Goal: Information Seeking & Learning: Compare options

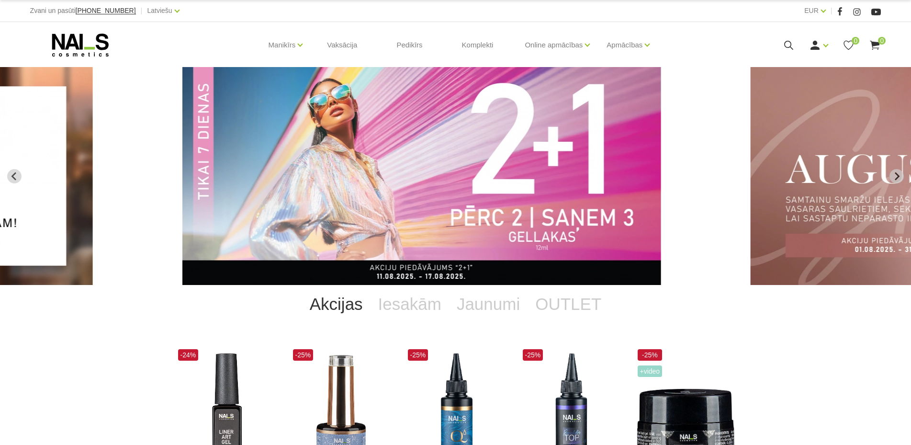
click at [588, 192] on img "2 of 12" at bounding box center [421, 176] width 479 height 218
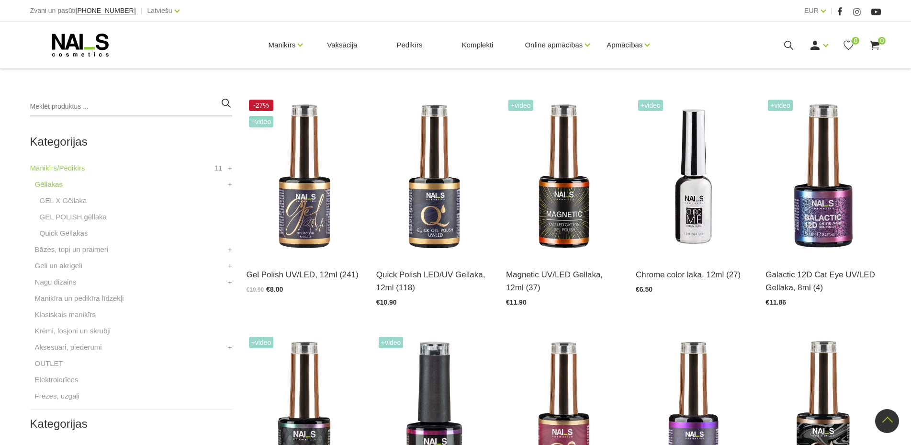
scroll to position [195, 0]
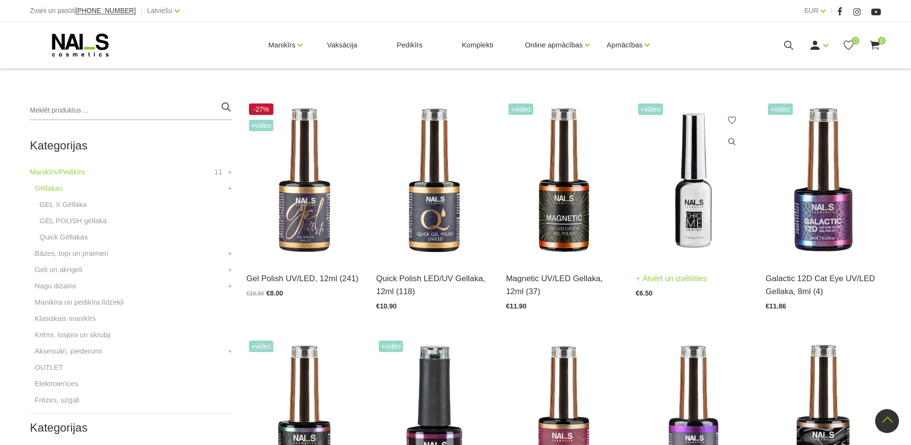
click at [700, 218] on img at bounding box center [693, 180] width 115 height 159
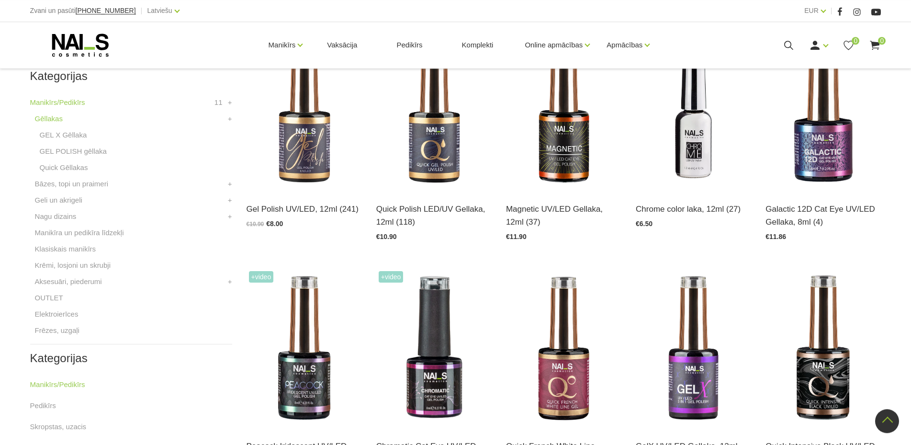
scroll to position [195, 0]
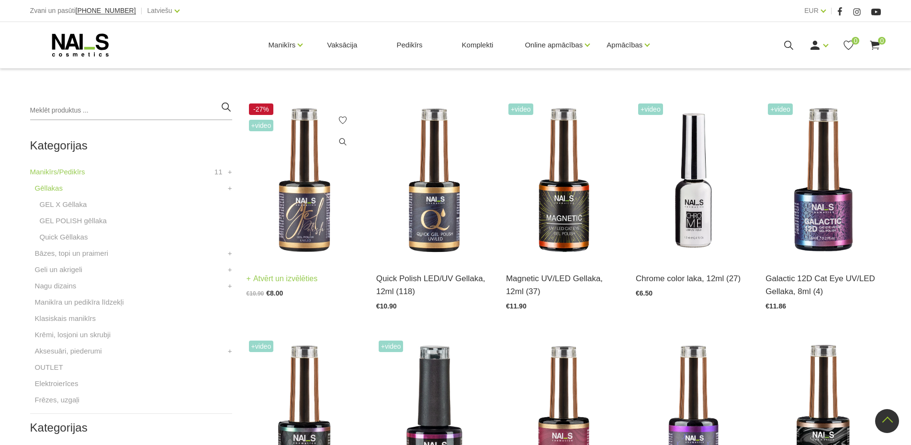
click at [309, 215] on img at bounding box center [304, 180] width 115 height 159
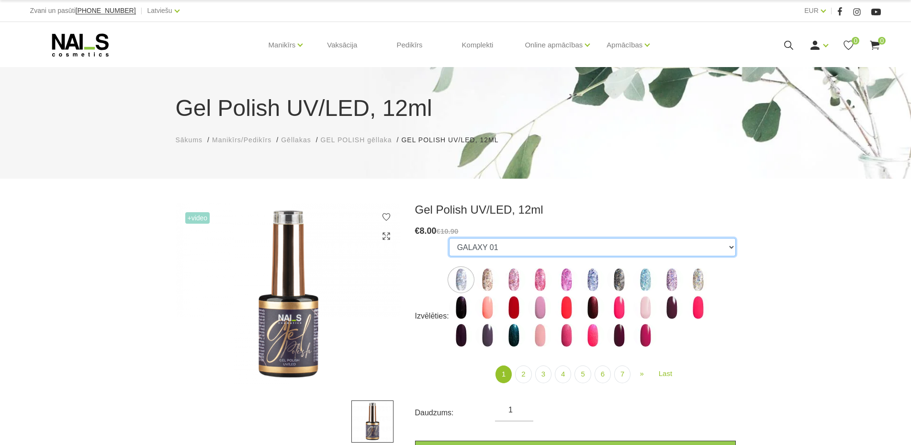
click at [449, 238] on select "GALAXY 01 GALAXY 02 GALAXY 03 GALAXY 04 GALAXY 05 GALAXY 07 GALAXY 17 GALAXY 21…" at bounding box center [592, 247] width 287 height 18
click at [731, 249] on select "GALAXY 01 GALAXY 02 GALAXY 03 GALAXY 04 GALAXY 05 GALAXY 07 GALAXY 17 GALAXY 21…" at bounding box center [592, 247] width 287 height 18
click at [512, 335] on img at bounding box center [514, 335] width 24 height 24
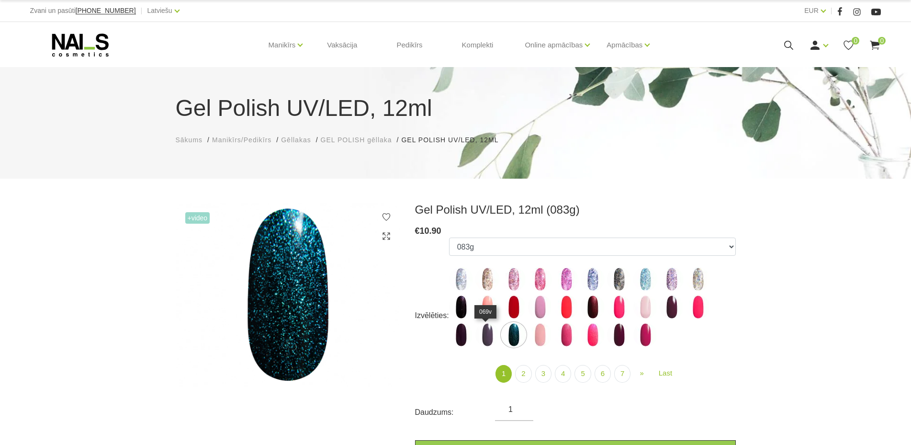
click at [484, 340] on img at bounding box center [488, 335] width 24 height 24
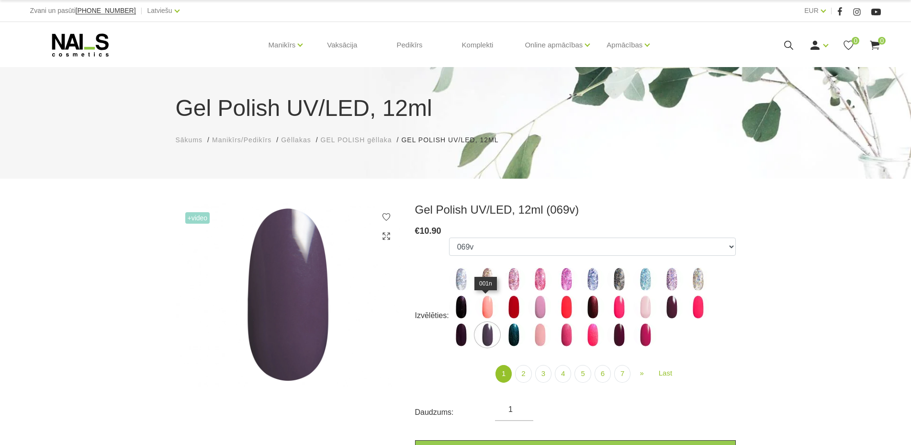
click at [490, 309] on img at bounding box center [488, 307] width 24 height 24
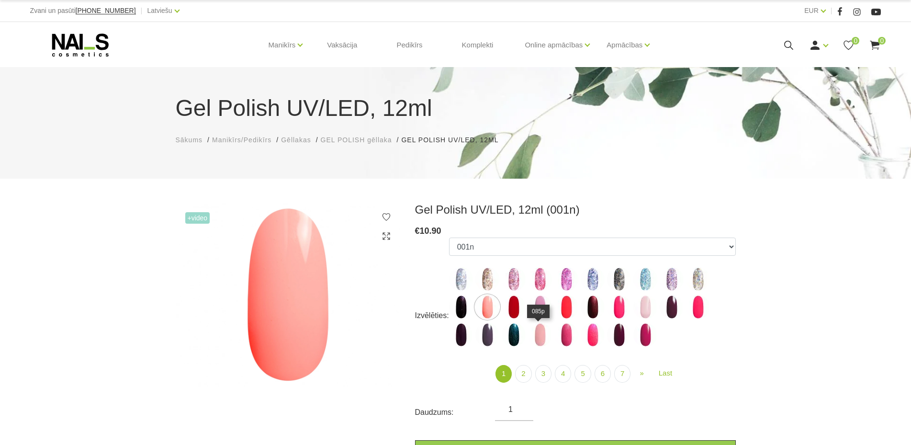
click at [540, 337] on img at bounding box center [540, 335] width 24 height 24
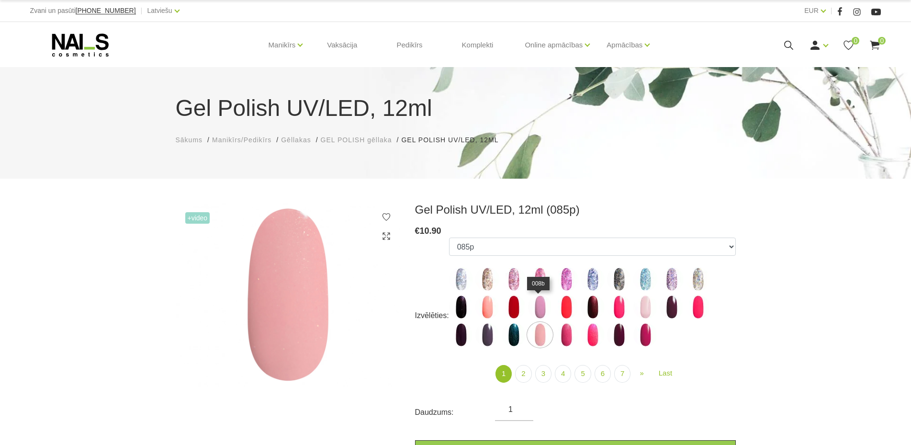
click at [539, 308] on img at bounding box center [540, 307] width 24 height 24
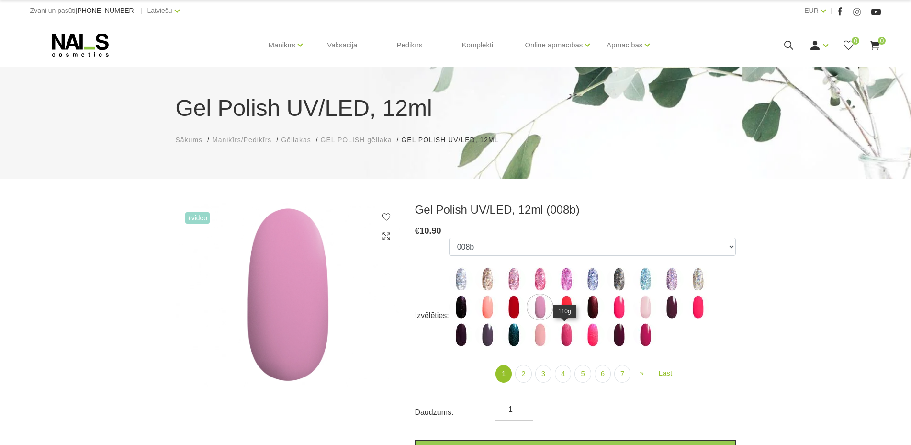
click at [567, 331] on img at bounding box center [567, 335] width 24 height 24
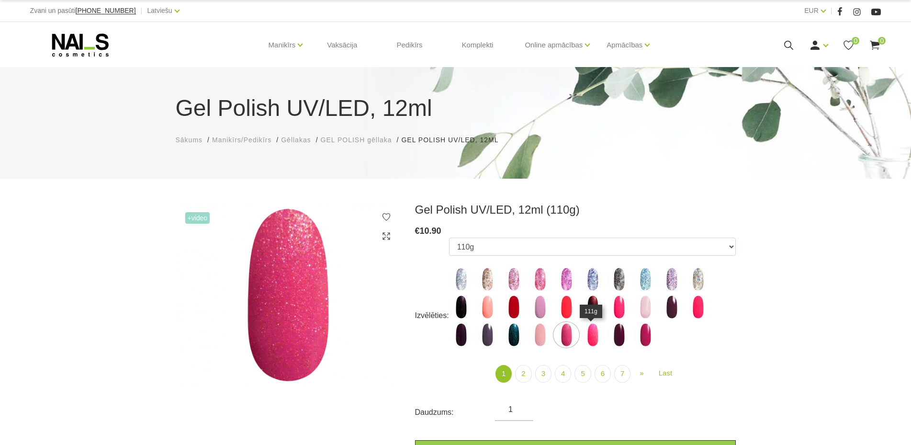
drag, startPoint x: 594, startPoint y: 332, endPoint x: 623, endPoint y: 312, distance: 35.1
click at [594, 332] on img at bounding box center [593, 335] width 24 height 24
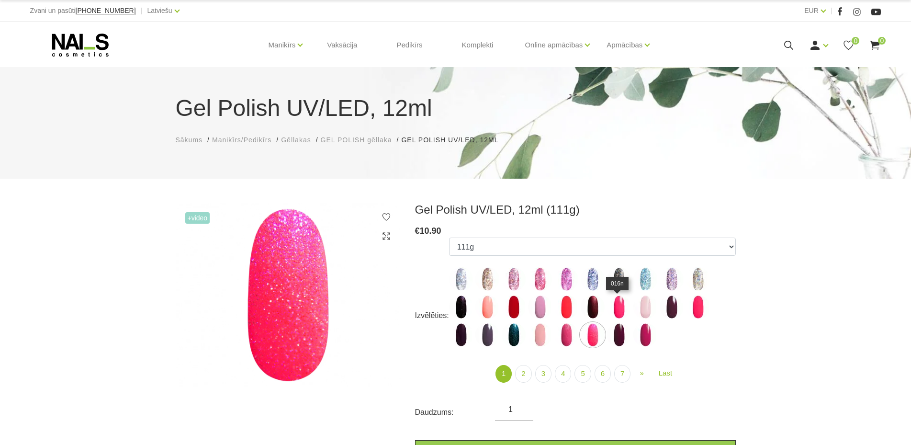
click at [624, 308] on img at bounding box center [619, 307] width 24 height 24
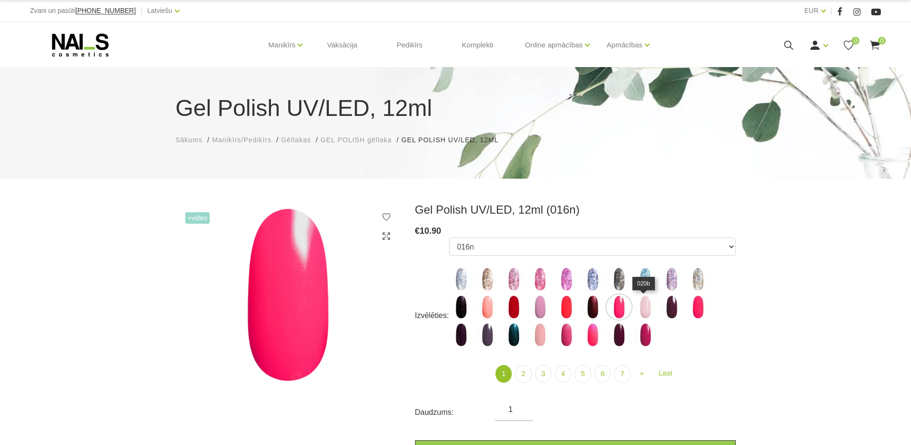
click at [645, 307] on img at bounding box center [646, 307] width 24 height 24
select select "3971"
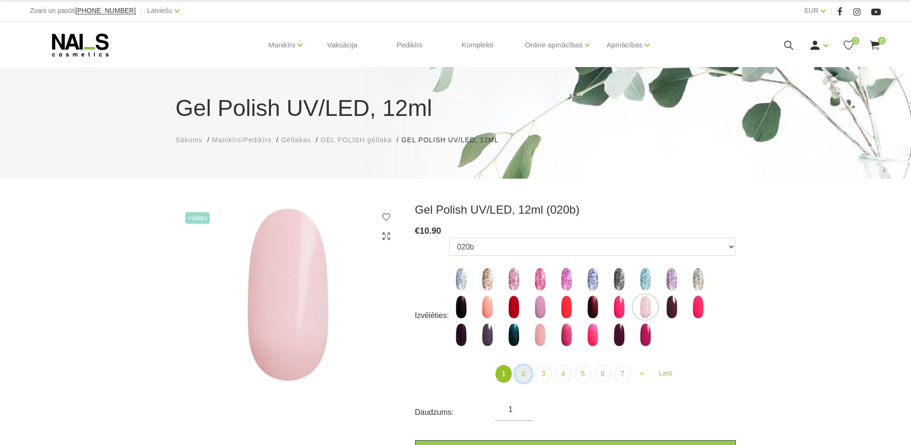
click at [523, 373] on link "2" at bounding box center [523, 374] width 16 height 18
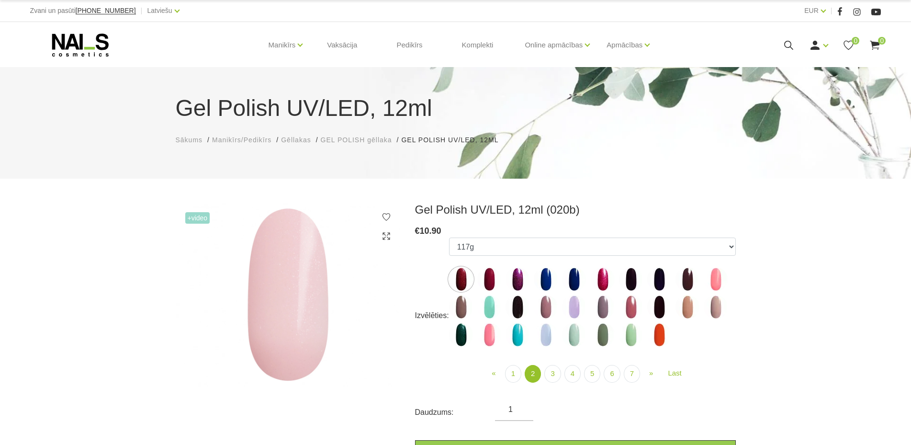
click at [714, 312] on img at bounding box center [716, 307] width 24 height 24
select select "4069"
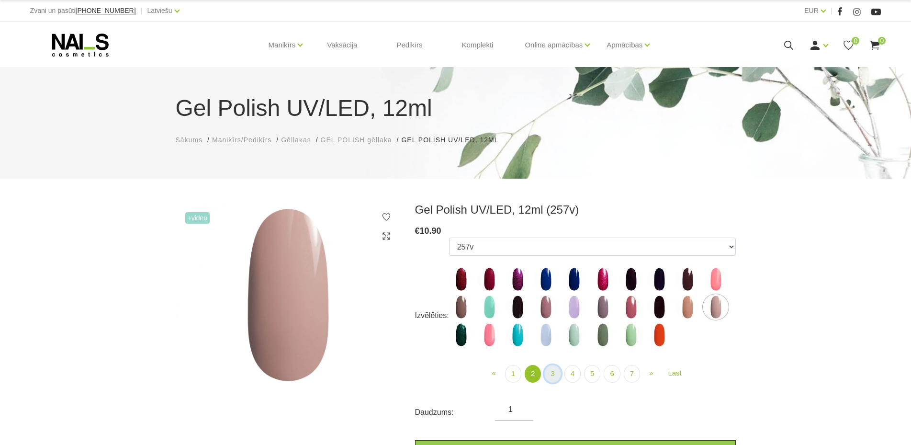
click at [550, 379] on link "3" at bounding box center [552, 374] width 16 height 18
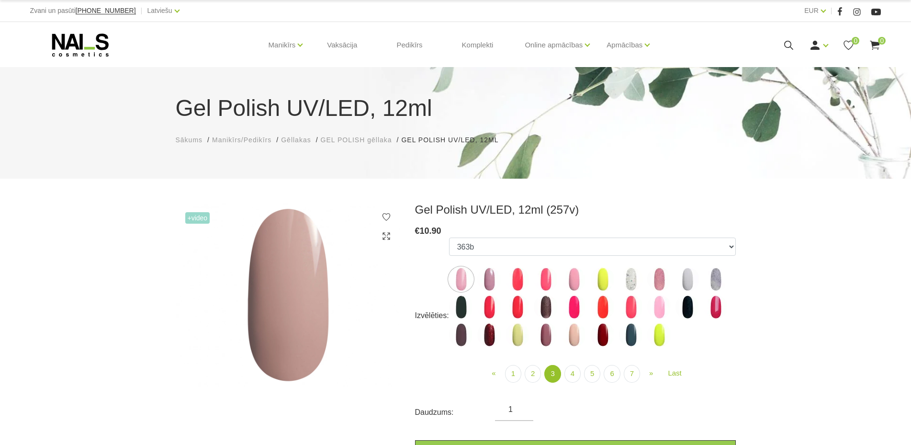
click at [500, 282] on ul "GALAXY 01 GALAXY 02 GALAXY 03 GALAXY 04 GALAXY 05 GALAXY 07 GALAXY 17 GALAXY 21…" at bounding box center [592, 294] width 287 height 113
click at [488, 282] on img at bounding box center [489, 279] width 24 height 24
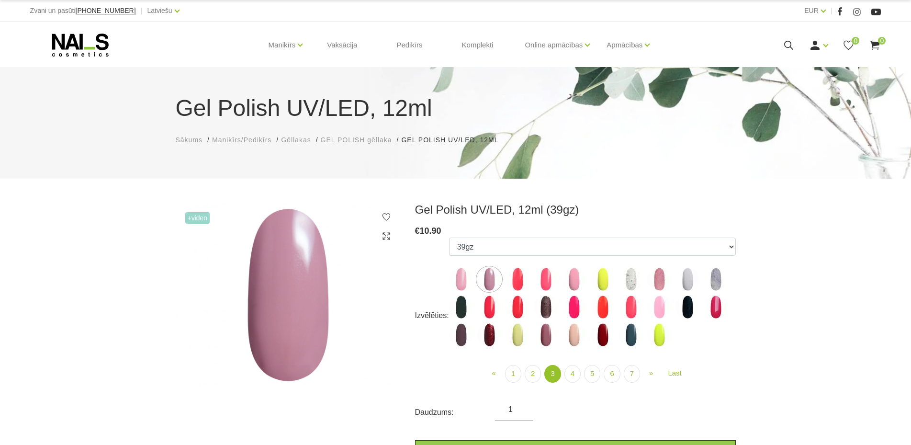
click at [573, 340] on img at bounding box center [574, 335] width 24 height 24
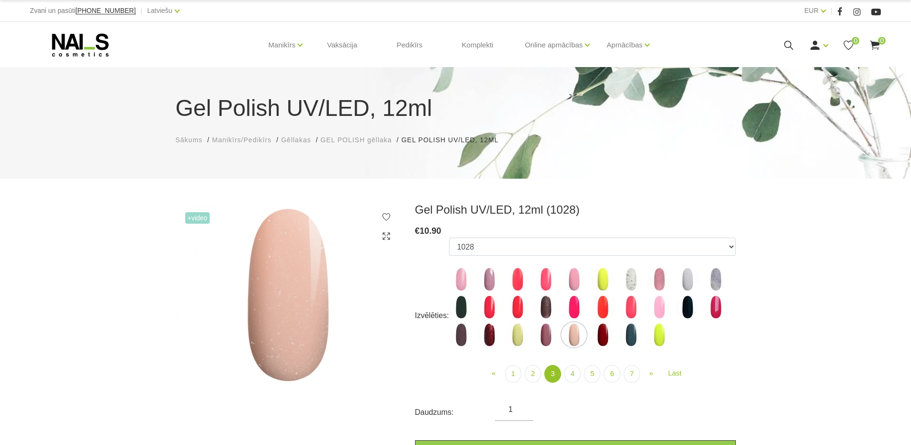
click at [542, 337] on img at bounding box center [546, 335] width 24 height 24
select select "4171"
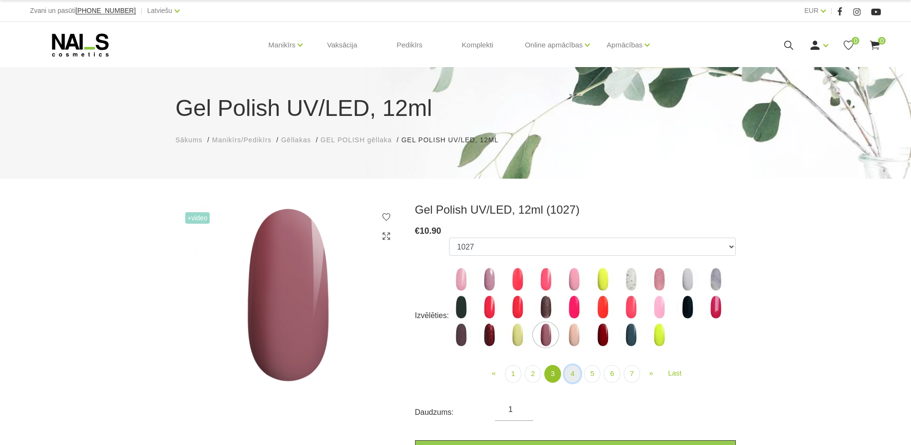
click at [576, 376] on link "4" at bounding box center [573, 374] width 16 height 18
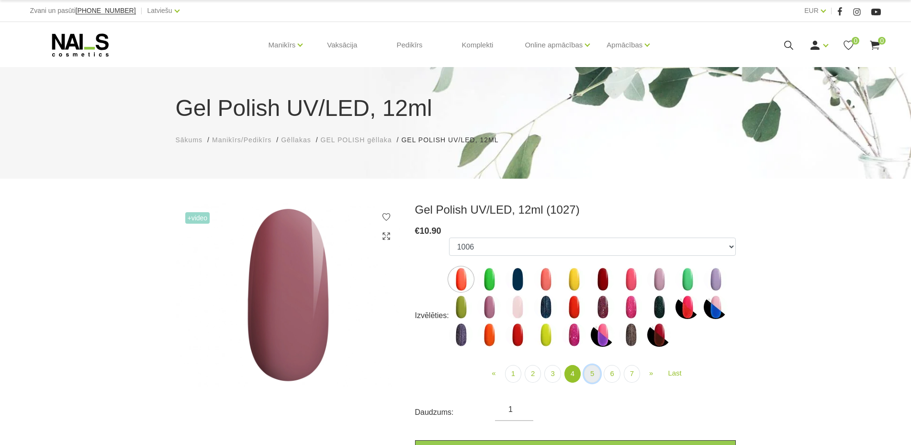
click at [593, 376] on link "5" at bounding box center [592, 374] width 16 height 18
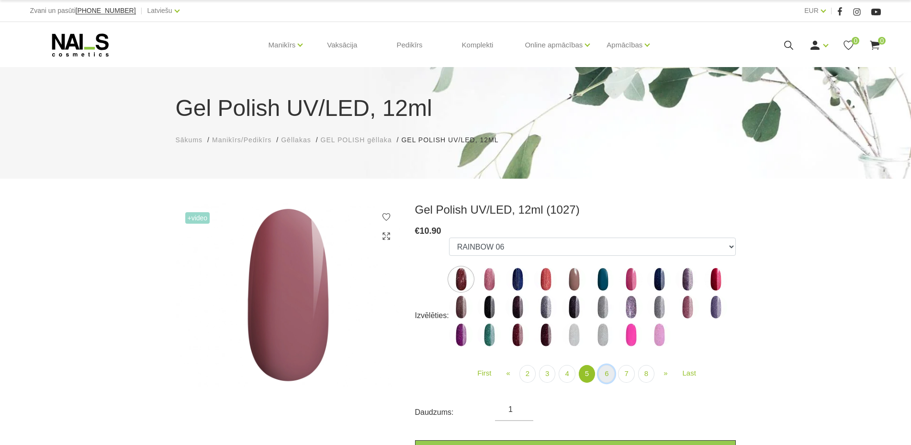
click at [609, 373] on link "6" at bounding box center [607, 374] width 16 height 18
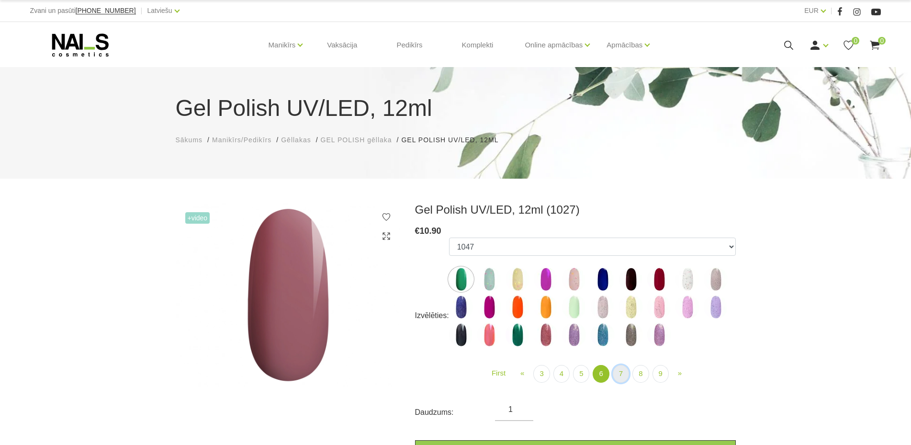
click at [621, 373] on link "7" at bounding box center [621, 374] width 16 height 18
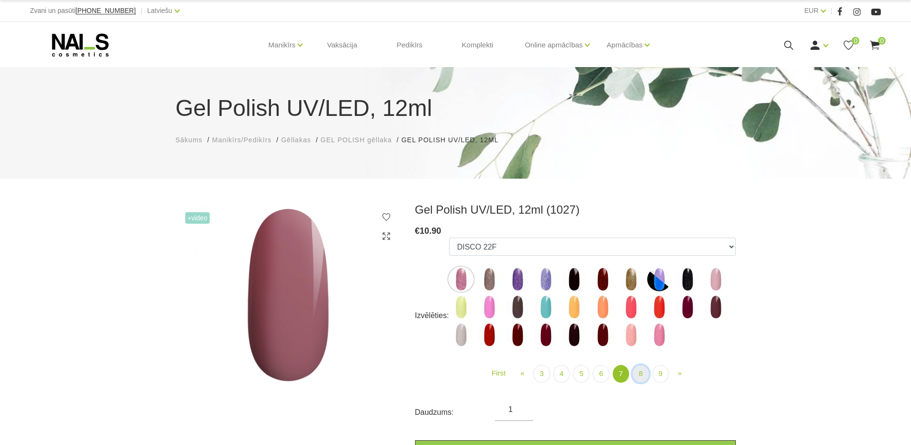
click at [635, 374] on link "8" at bounding box center [641, 374] width 16 height 18
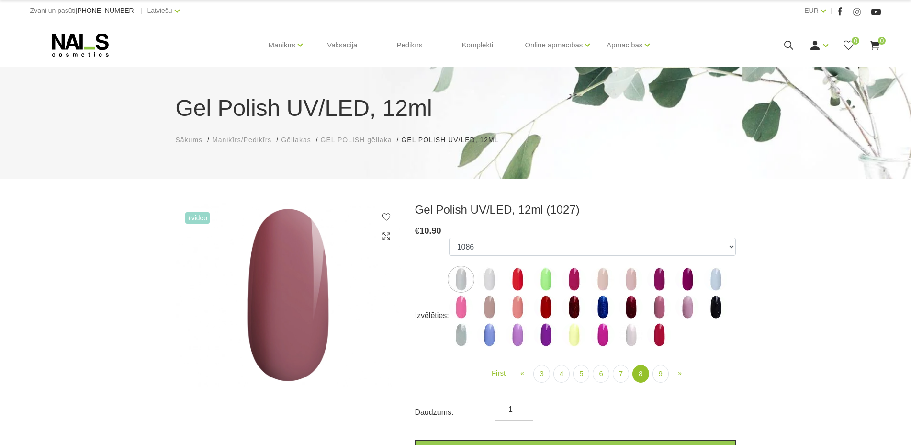
click at [660, 315] on img at bounding box center [659, 307] width 24 height 24
select select "6023"
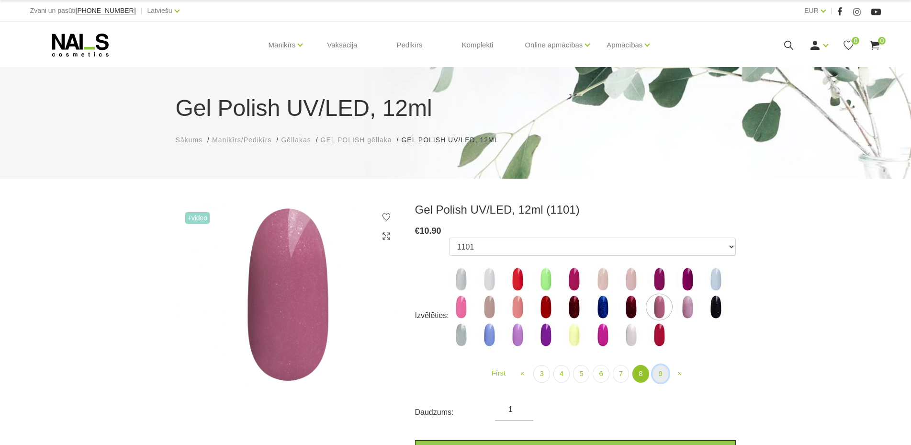
click at [657, 376] on link "9" at bounding box center [661, 374] width 16 height 18
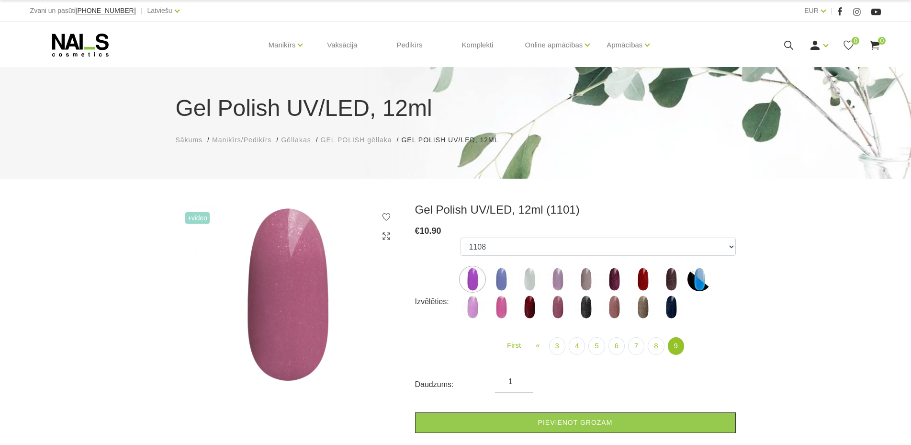
click at [476, 305] on img at bounding box center [473, 307] width 24 height 24
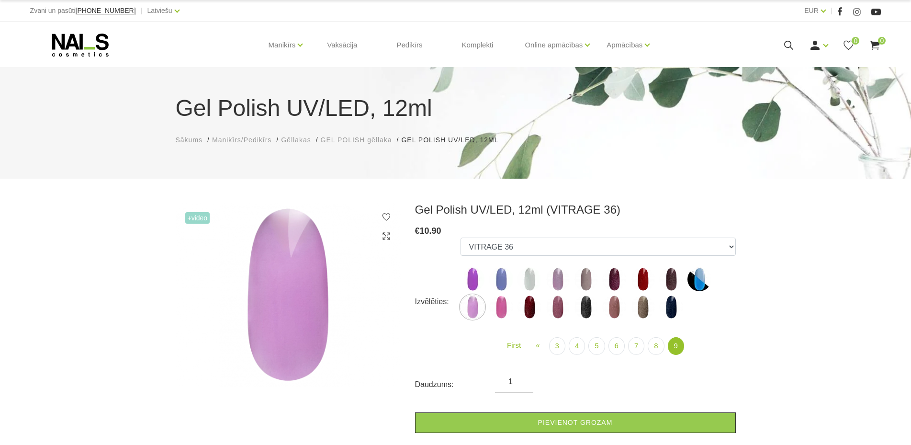
click at [557, 283] on img at bounding box center [558, 279] width 24 height 24
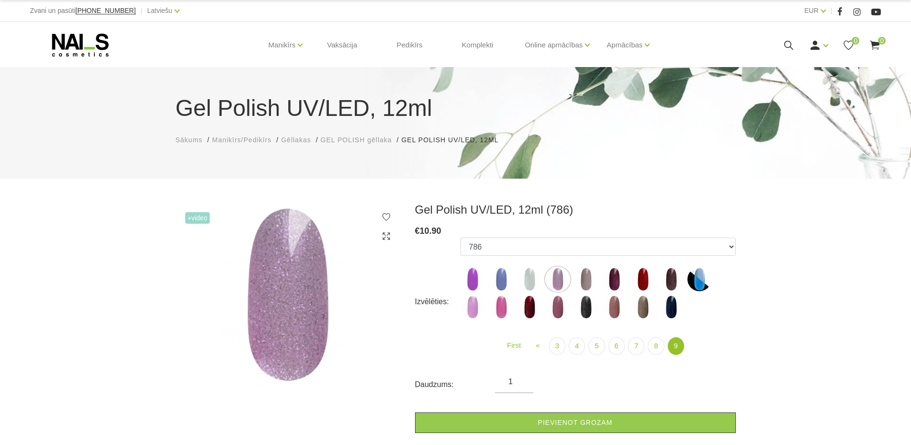
click at [586, 280] on img at bounding box center [586, 279] width 24 height 24
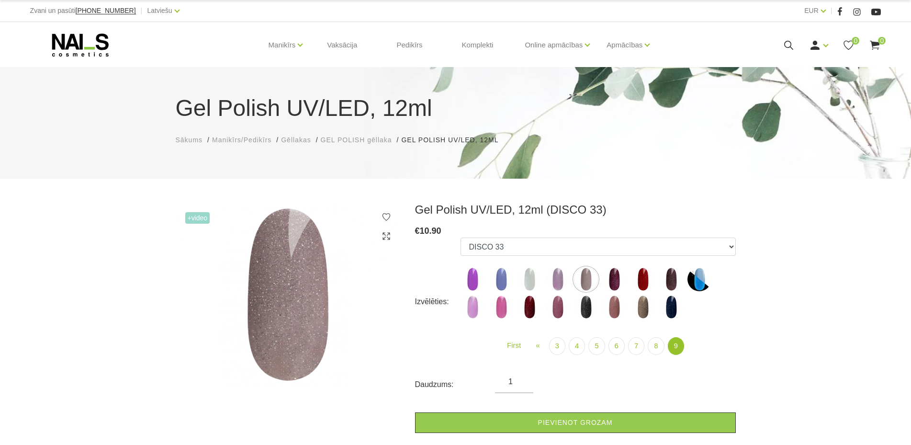
click at [588, 315] on img at bounding box center [586, 307] width 24 height 24
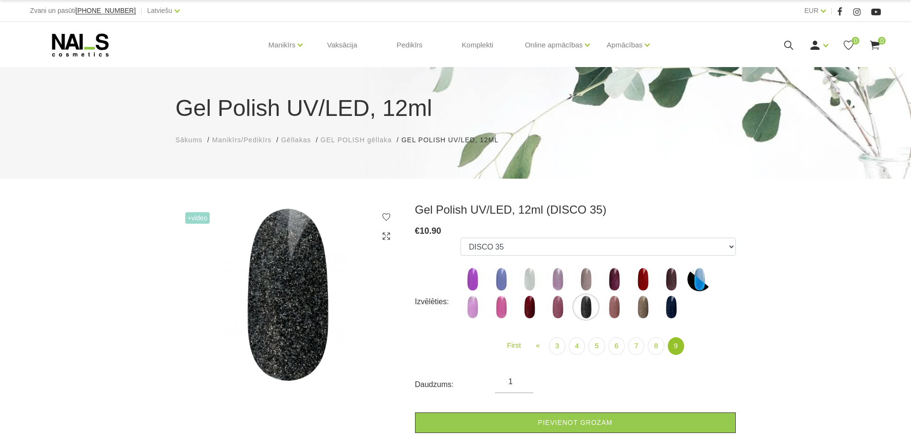
click at [638, 309] on img at bounding box center [643, 307] width 24 height 24
select select "6408"
